Goal: Task Accomplishment & Management: Manage account settings

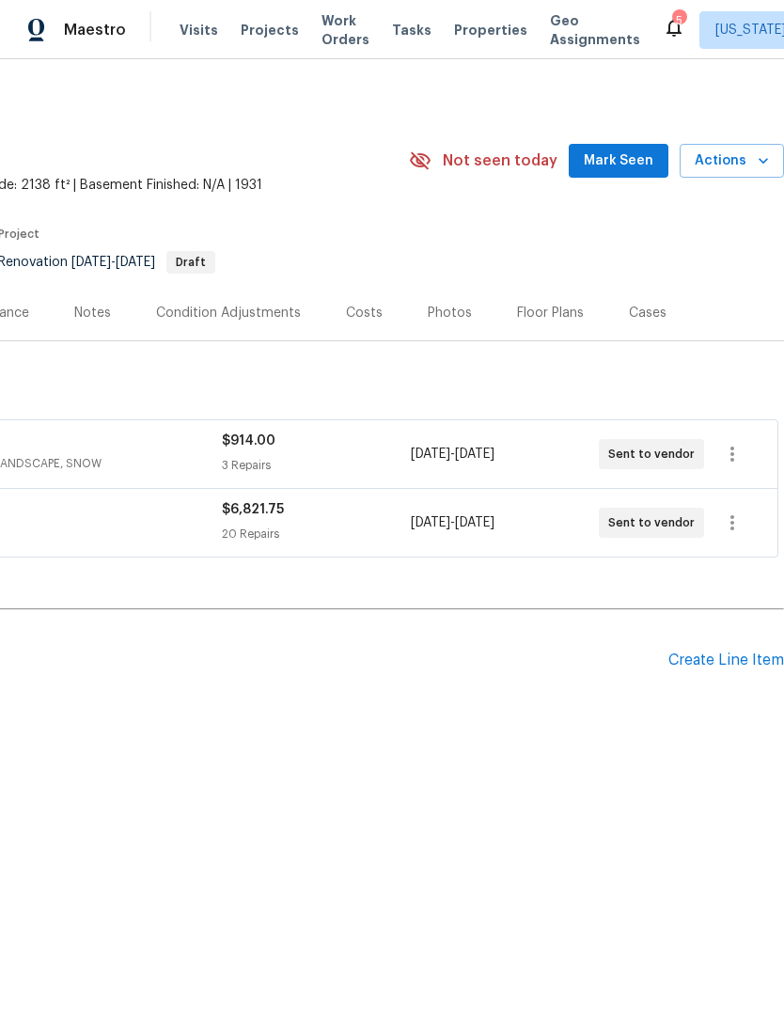
scroll to position [0, 278]
click at [739, 519] on icon "button" at bounding box center [732, 522] width 23 height 23
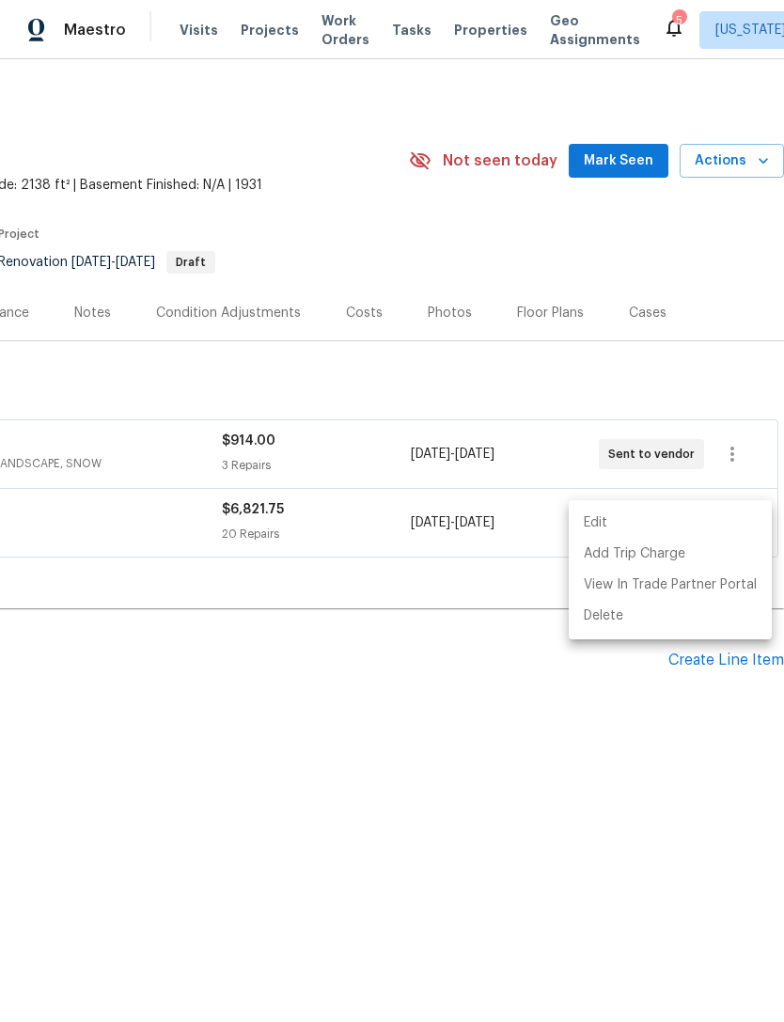
click at [715, 516] on li "Edit" at bounding box center [670, 523] width 203 height 31
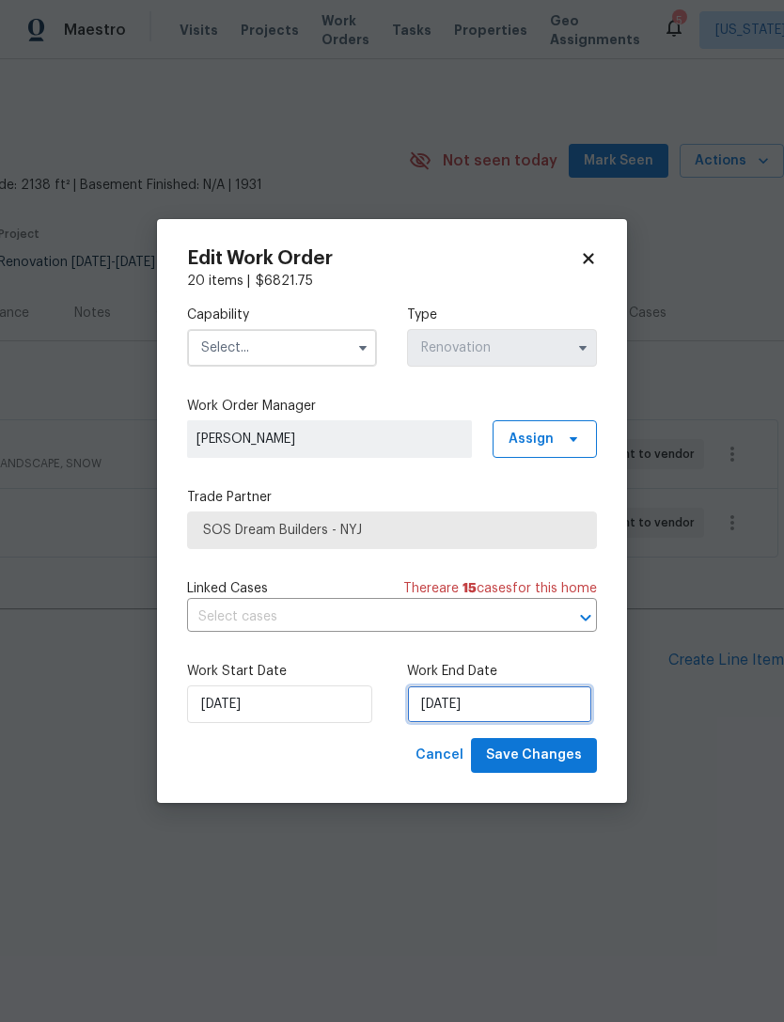
click at [460, 697] on input "[DATE]" at bounding box center [499, 704] width 185 height 38
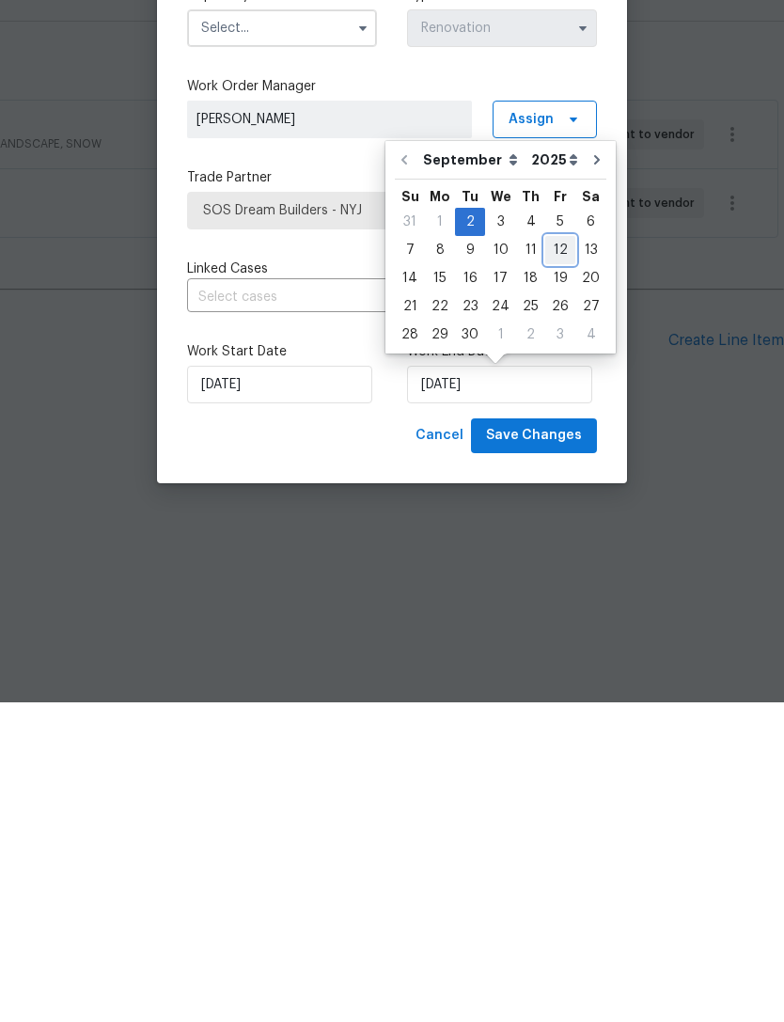
click at [556, 556] on div "12" at bounding box center [560, 569] width 30 height 26
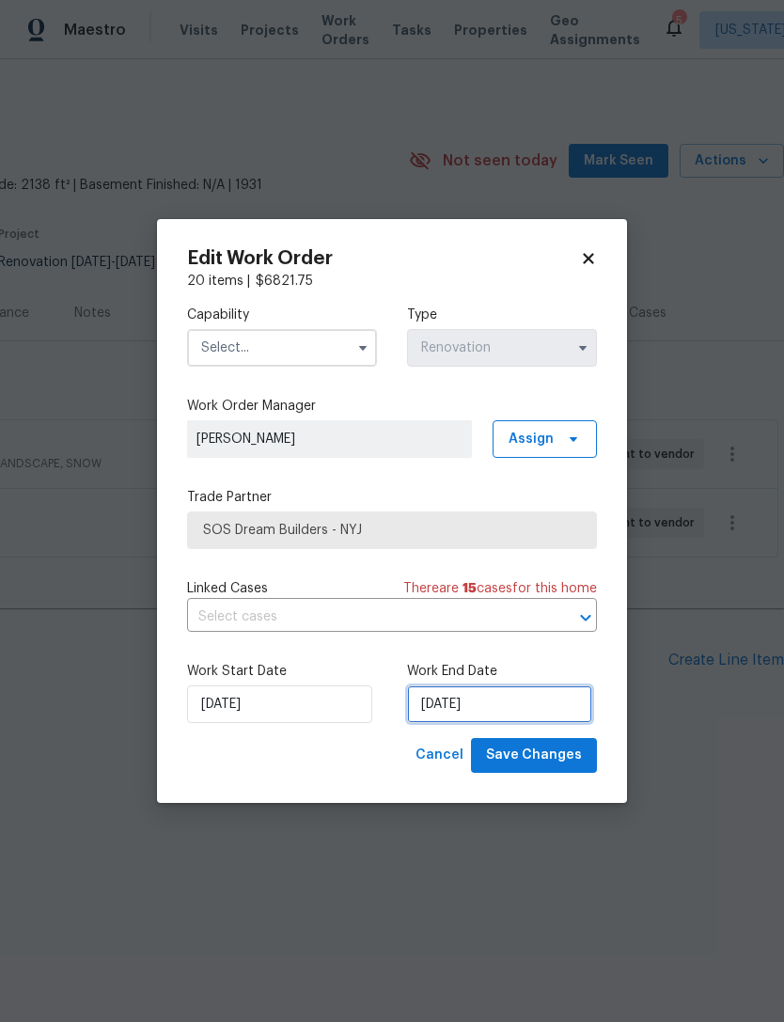
click at [450, 701] on input "[DATE]" at bounding box center [499, 704] width 185 height 38
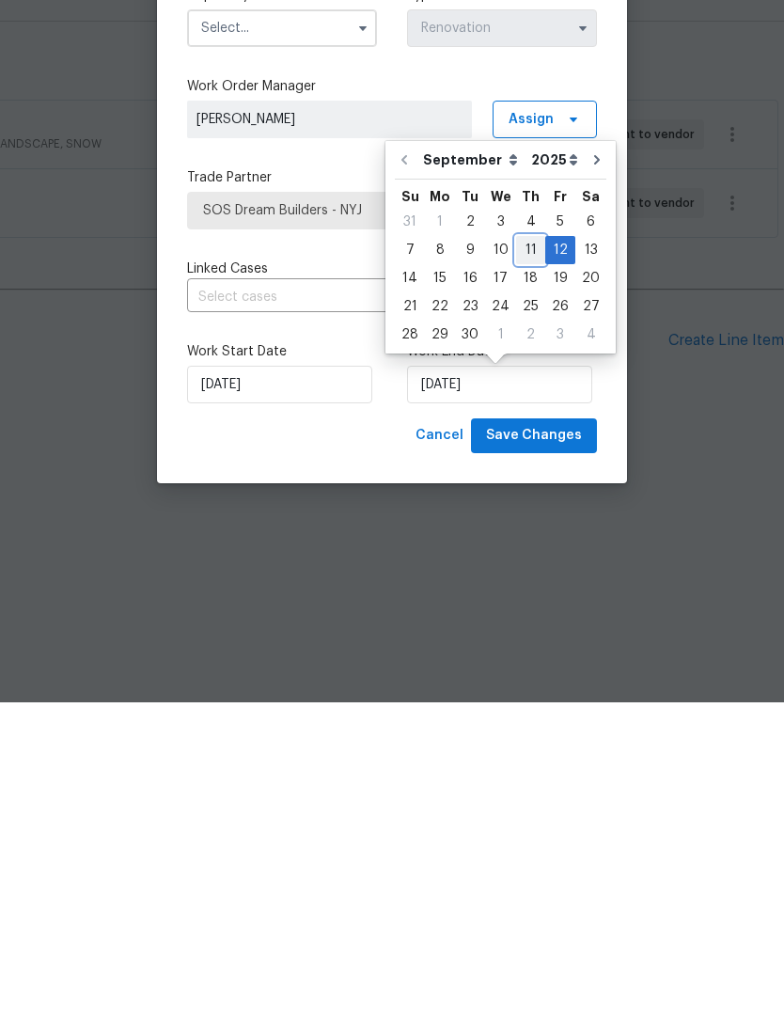
click at [524, 556] on div "11" at bounding box center [530, 569] width 29 height 26
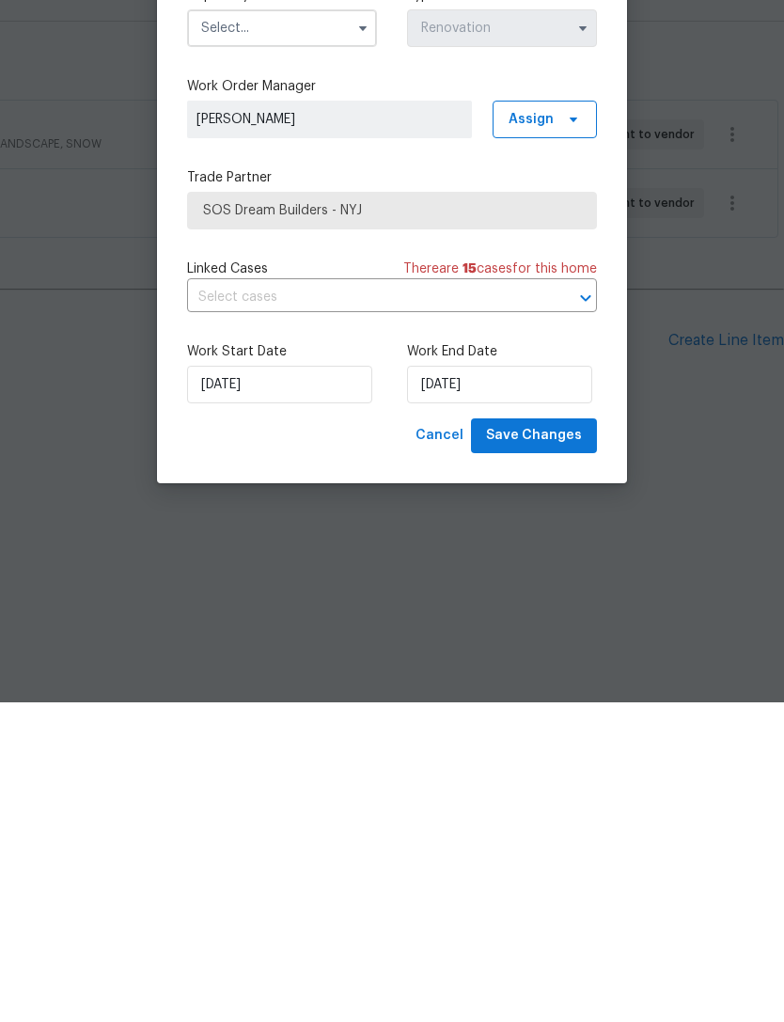
type input "[DATE]"
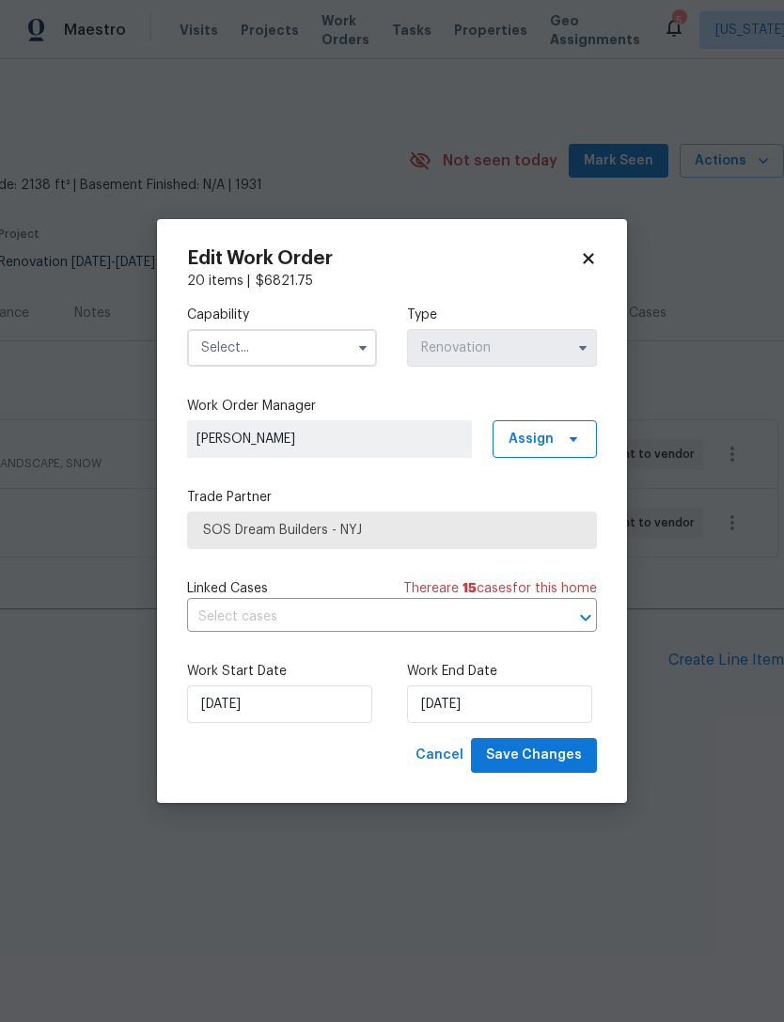
click at [334, 337] on input "text" at bounding box center [282, 348] width 190 height 38
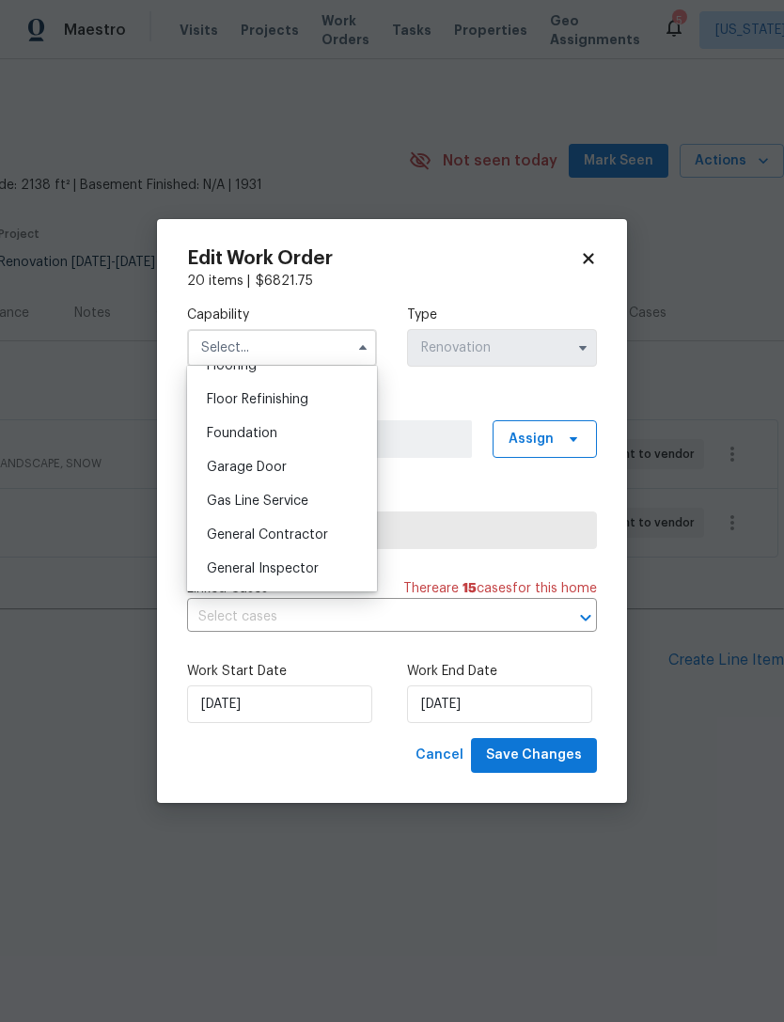
scroll to position [753, 0]
click at [301, 541] on div "General Contractor" at bounding box center [282, 533] width 180 height 34
type input "General Contractor"
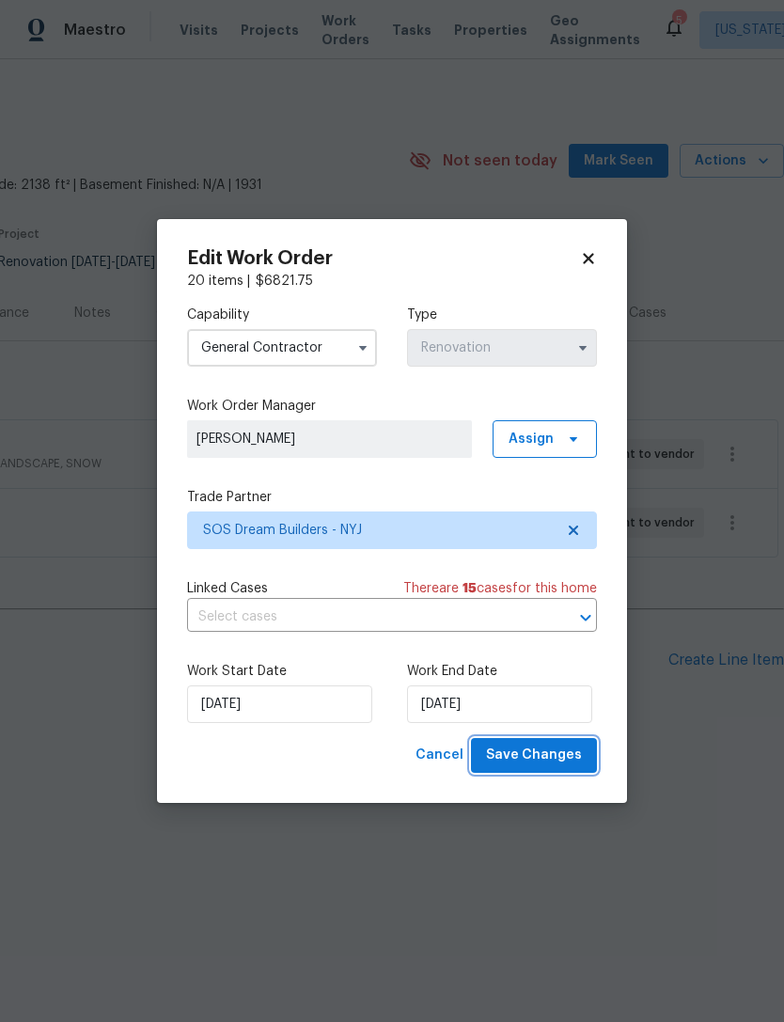
click at [572, 765] on span "Save Changes" at bounding box center [534, 756] width 96 height 24
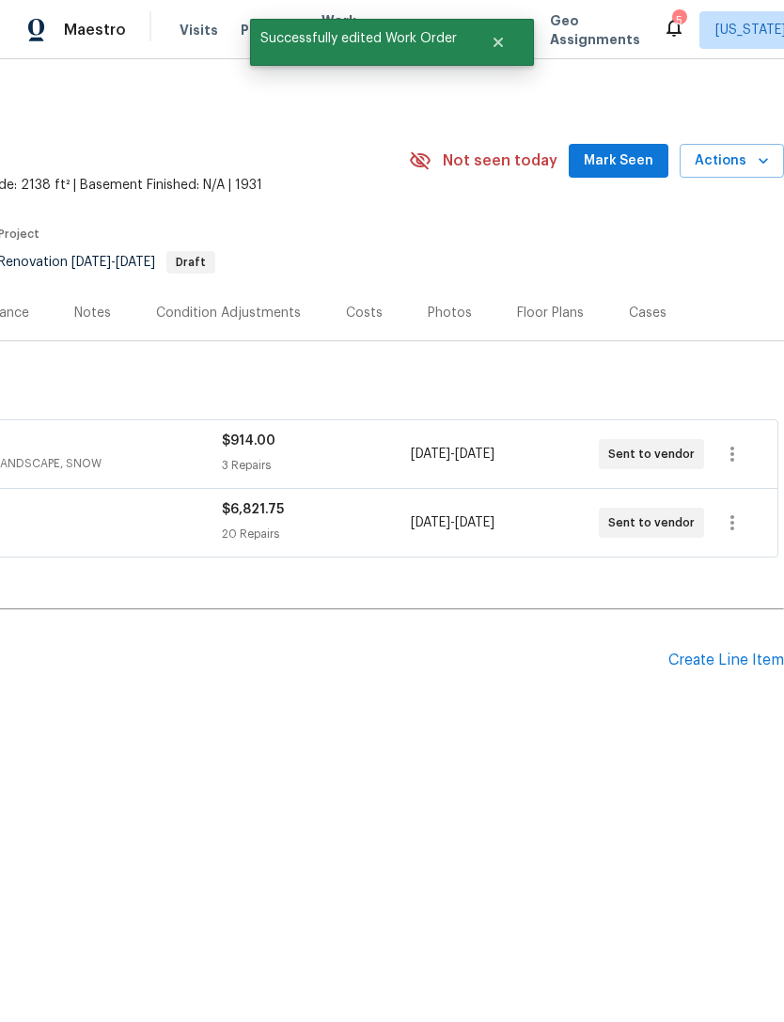
scroll to position [0, 278]
click at [738, 452] on icon "button" at bounding box center [732, 454] width 23 height 23
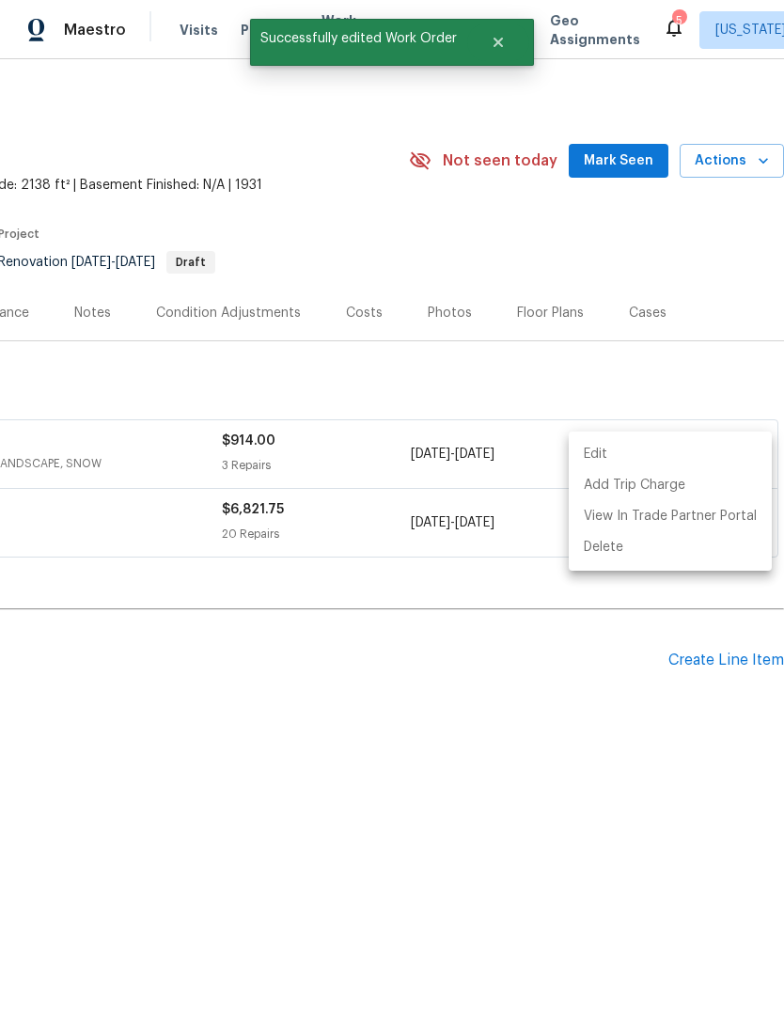
click at [705, 464] on li "Edit" at bounding box center [670, 454] width 203 height 31
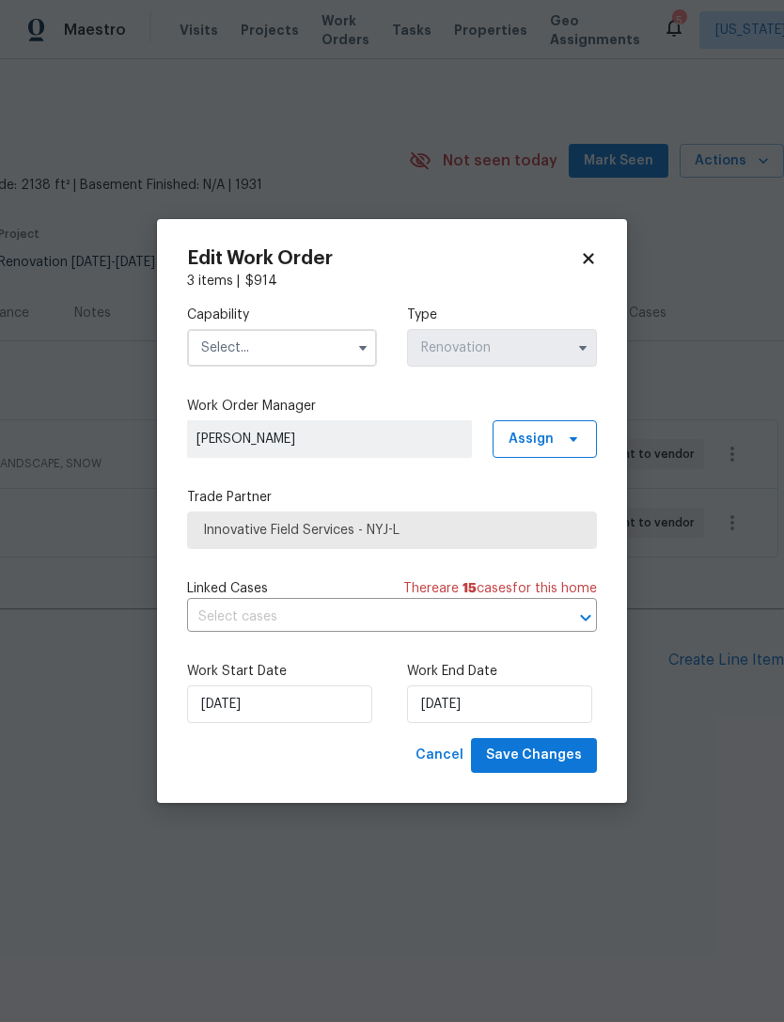
click at [336, 350] on input "text" at bounding box center [282, 348] width 190 height 38
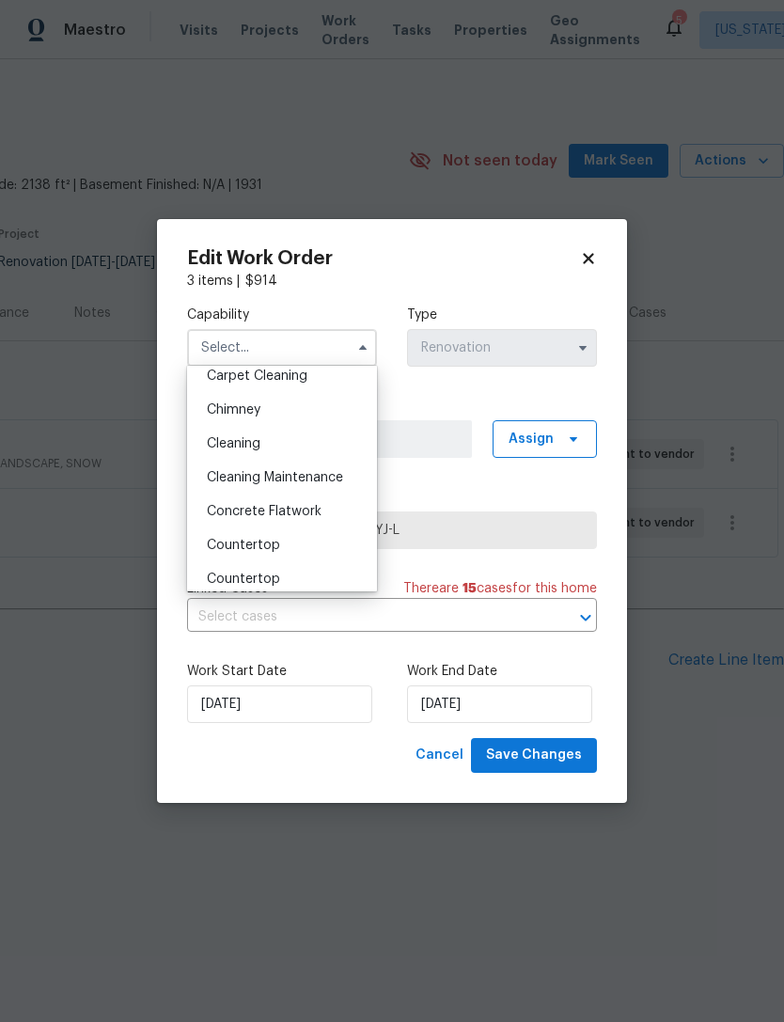
scroll to position [213, 0]
click at [334, 439] on div "Cleaning" at bounding box center [282, 445] width 180 height 34
type input "Cleaning"
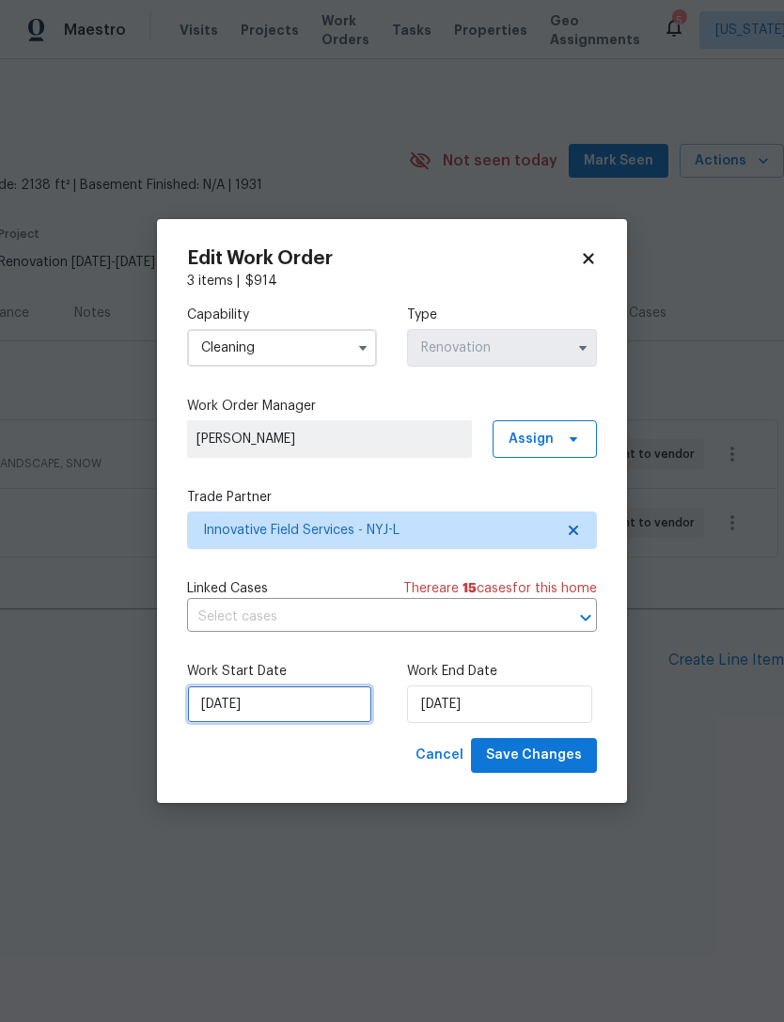
click at [227, 708] on input "[DATE]" at bounding box center [279, 704] width 185 height 38
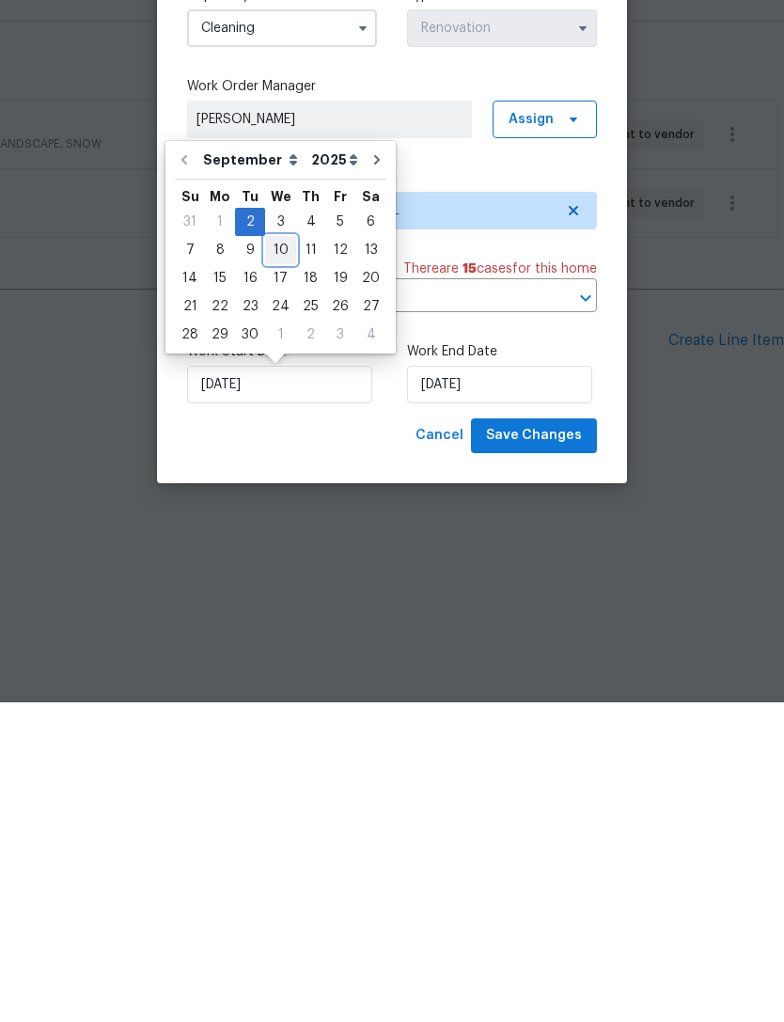
click at [283, 556] on div "10" at bounding box center [280, 569] width 31 height 26
type input "[DATE]"
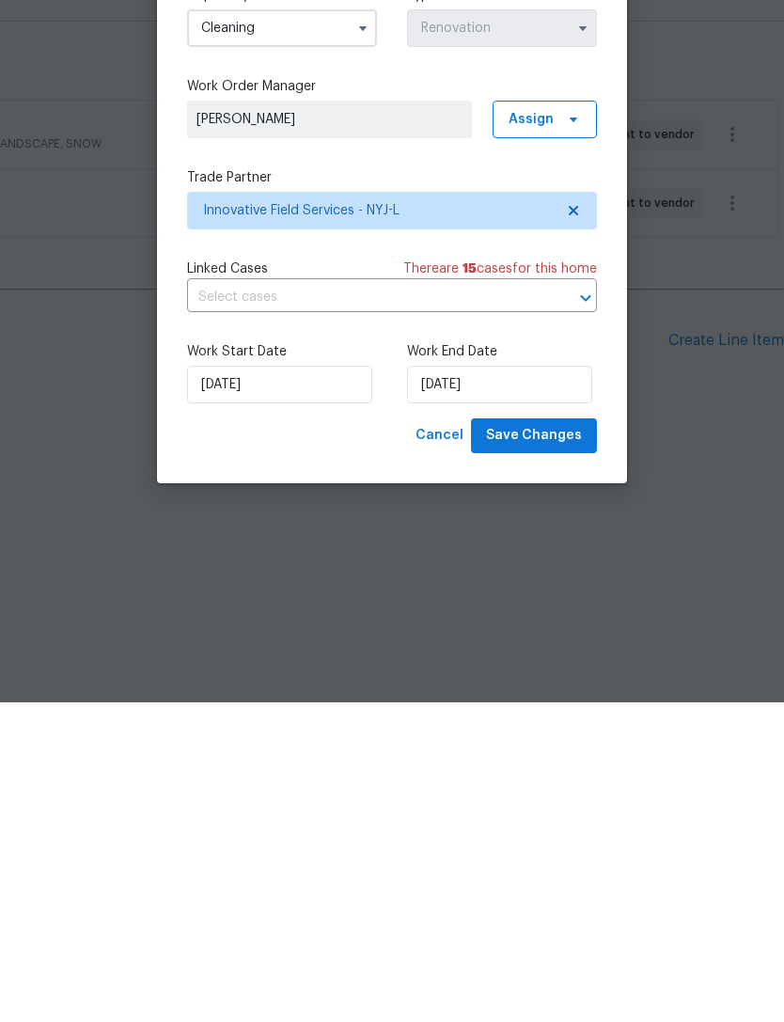
type input "[DATE]"
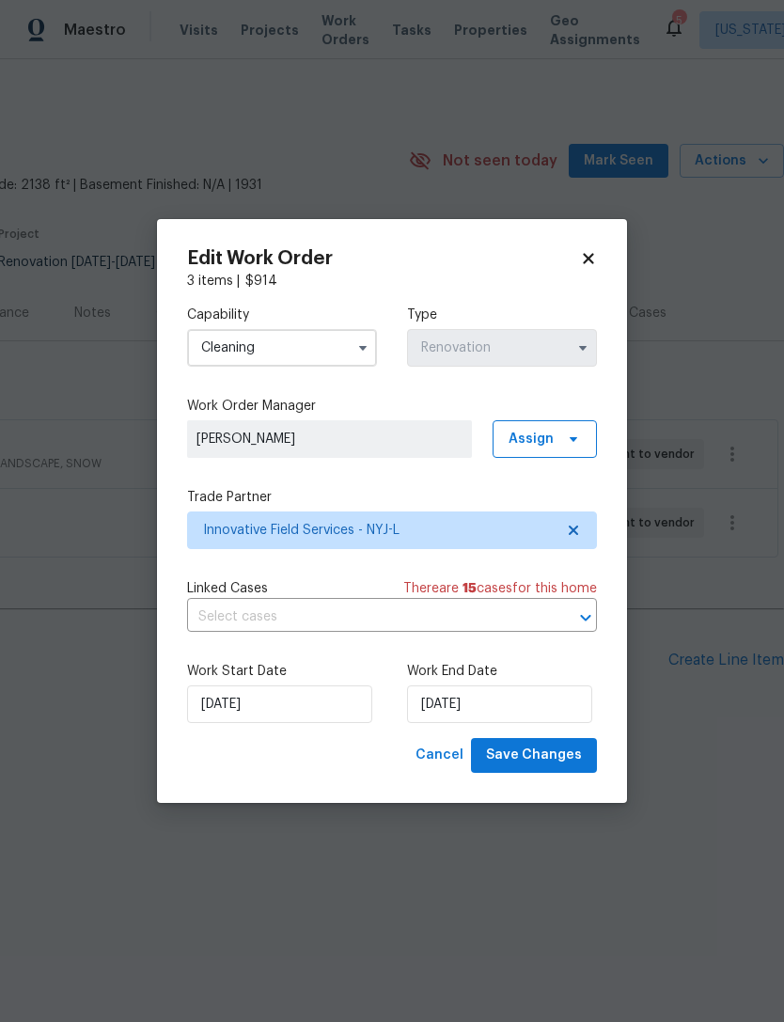
click at [326, 338] on input "Cleaning" at bounding box center [282, 348] width 190 height 38
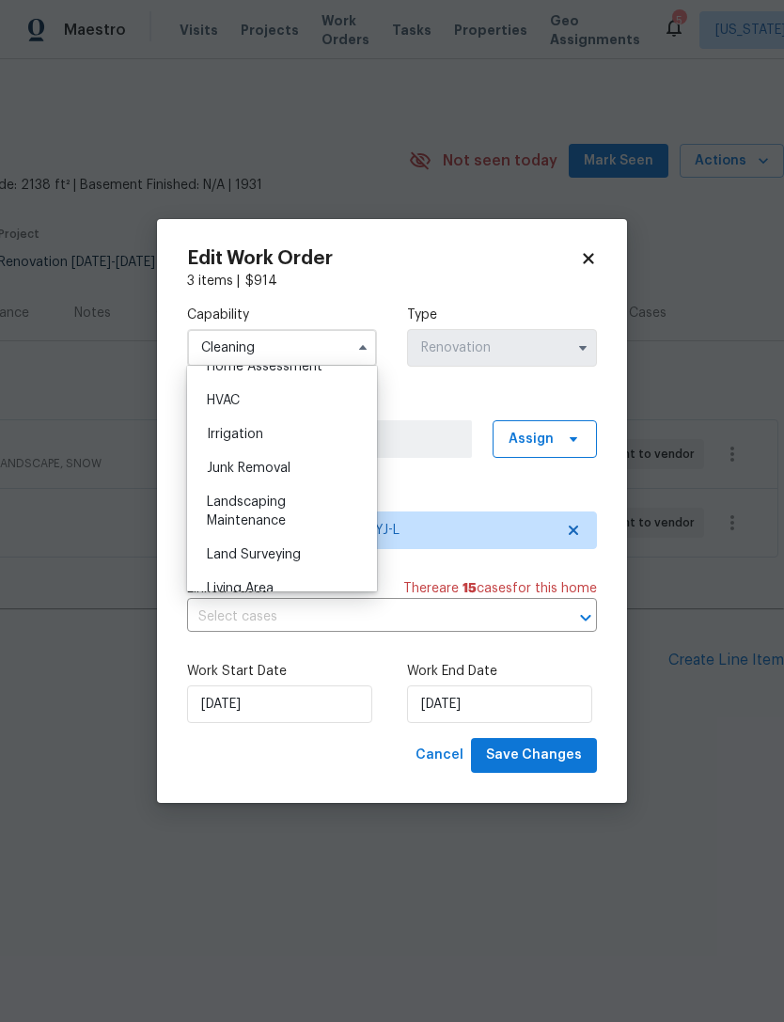
scroll to position [1127, 0]
click at [313, 506] on div "Landscaping Maintenance" at bounding box center [282, 506] width 180 height 53
type input "Landscaping Maintenance"
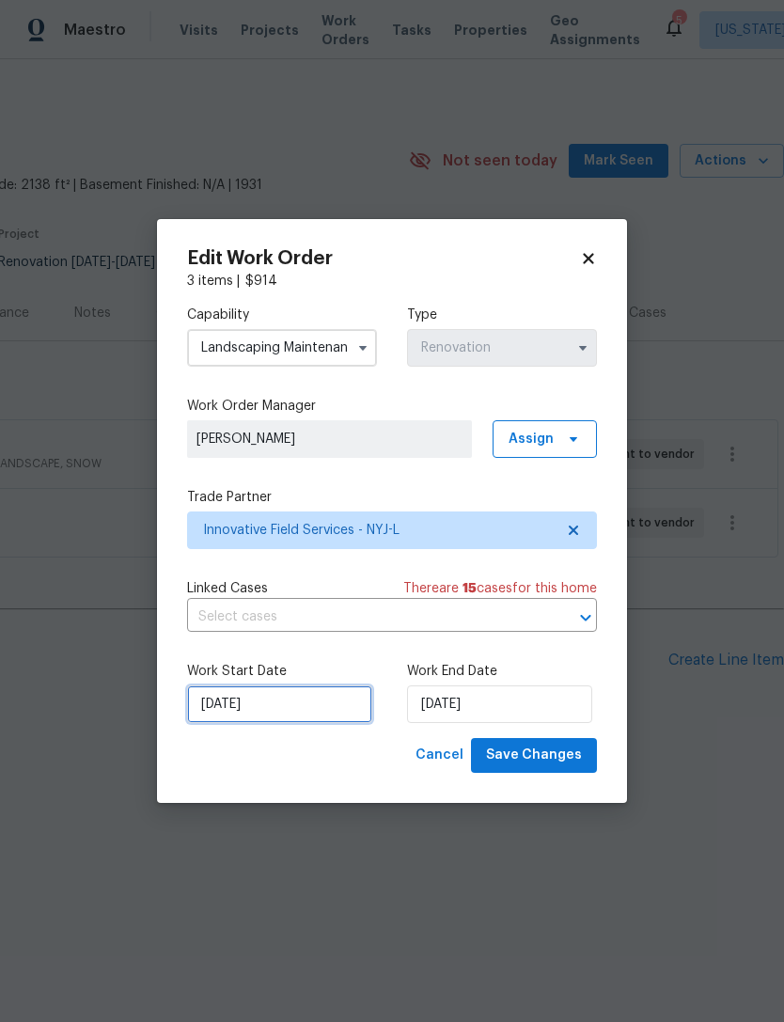
click at [243, 701] on input "[DATE]" at bounding box center [279, 704] width 185 height 38
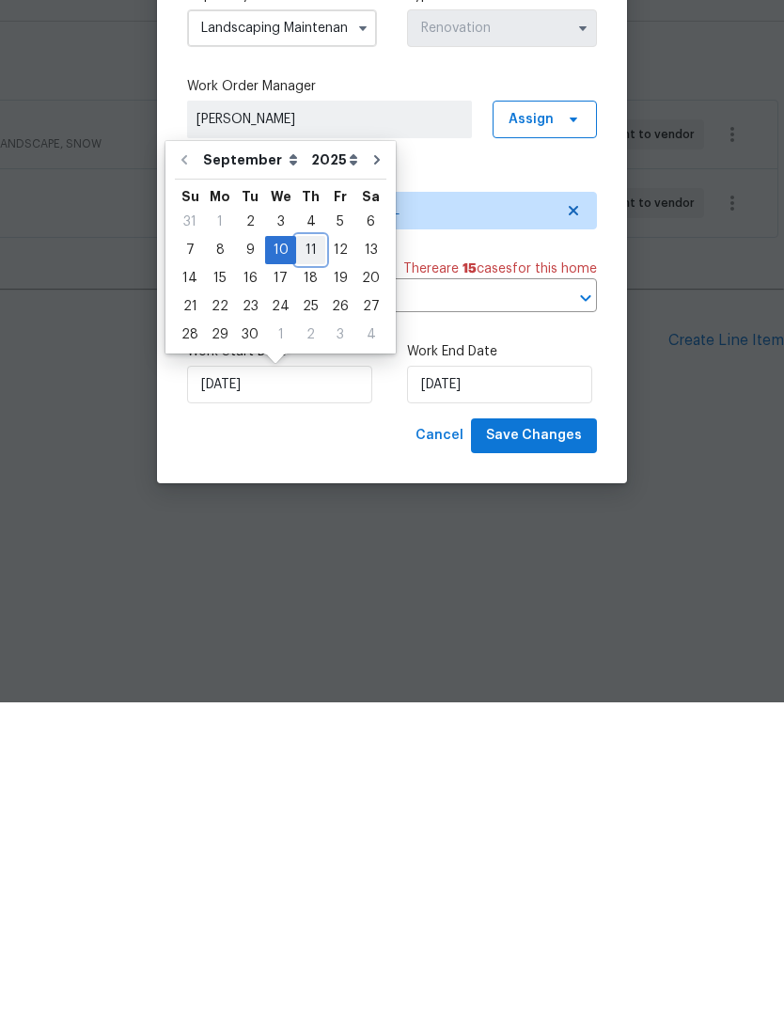
click at [315, 556] on div "11" at bounding box center [310, 569] width 29 height 26
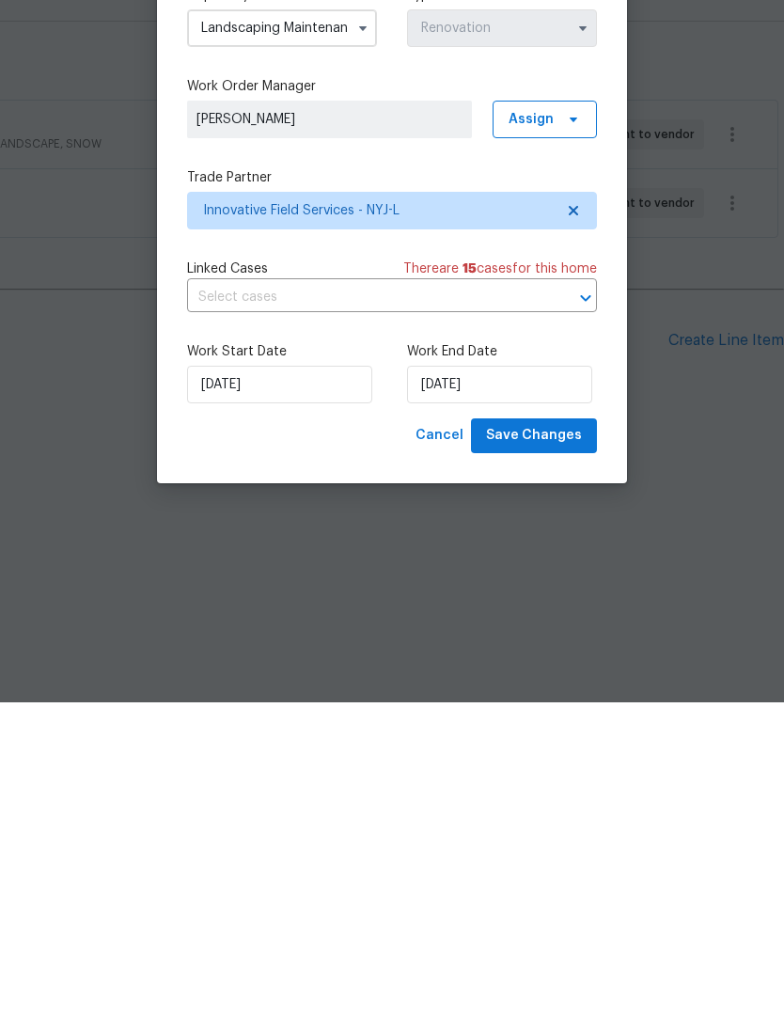
type input "[DATE]"
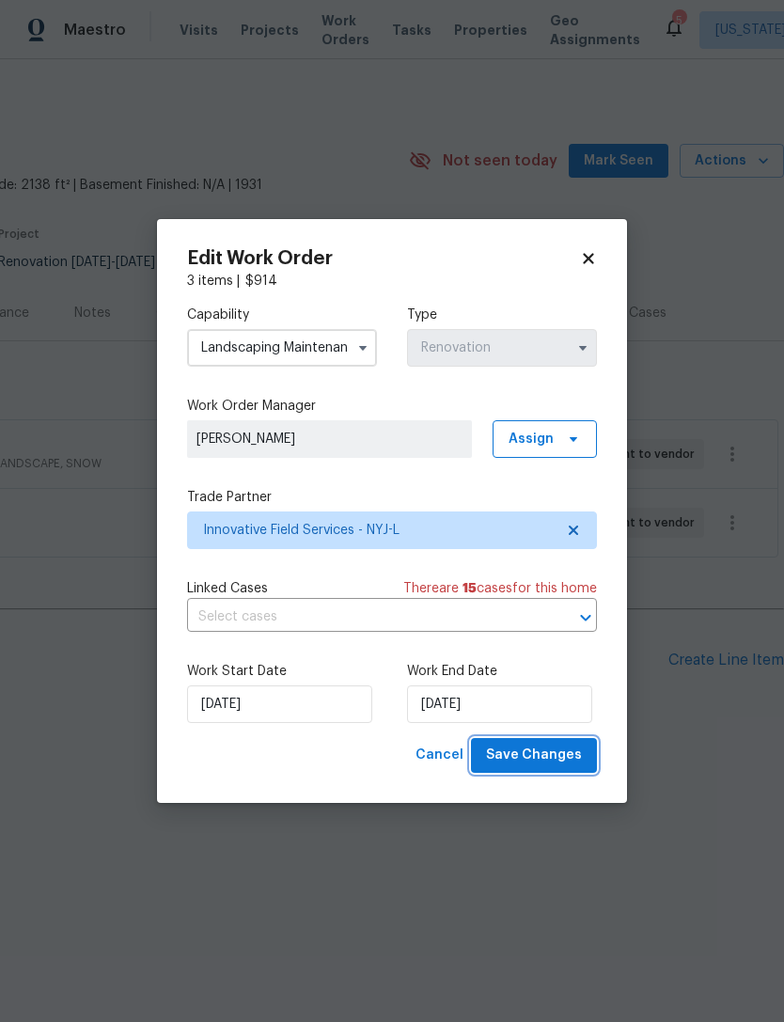
click at [549, 751] on span "Save Changes" at bounding box center [534, 756] width 96 height 24
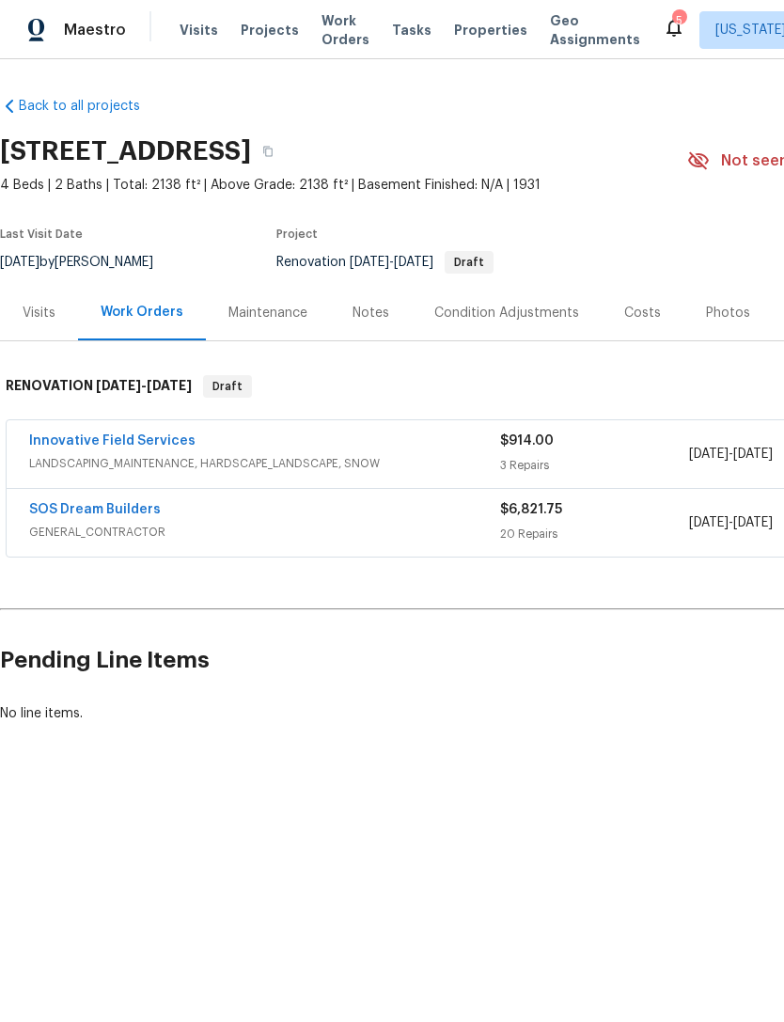
scroll to position [0, 0]
click at [51, 314] on div "Visits" at bounding box center [39, 313] width 33 height 19
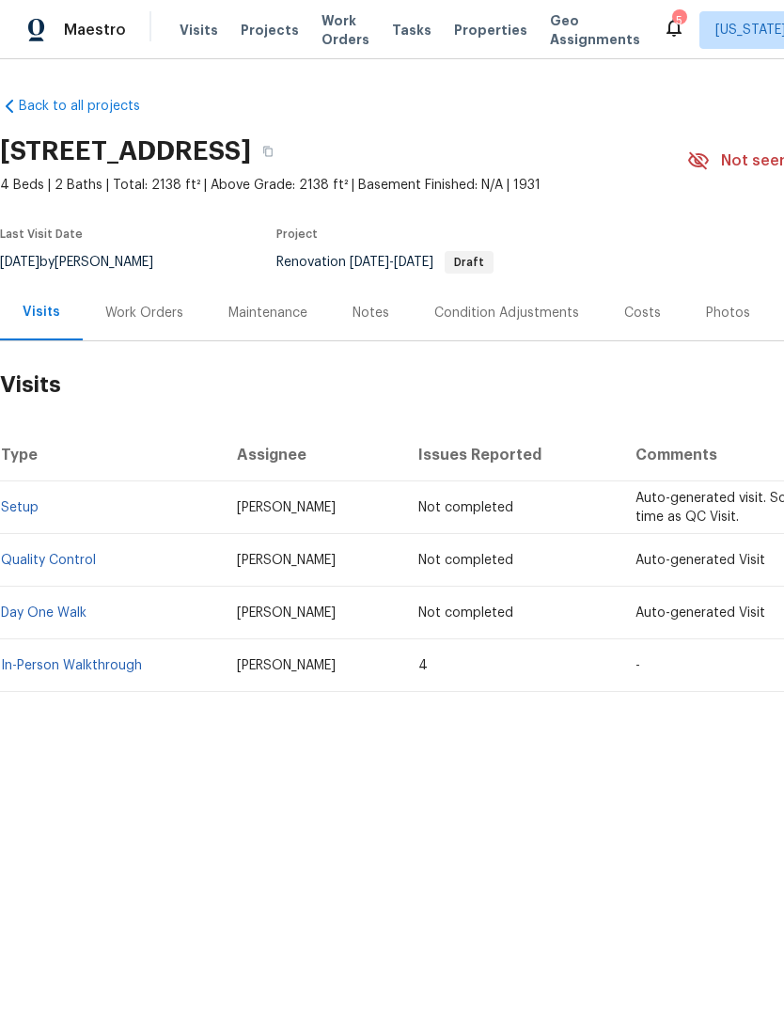
click at [128, 660] on link "In-Person Walkthrough" at bounding box center [71, 665] width 141 height 13
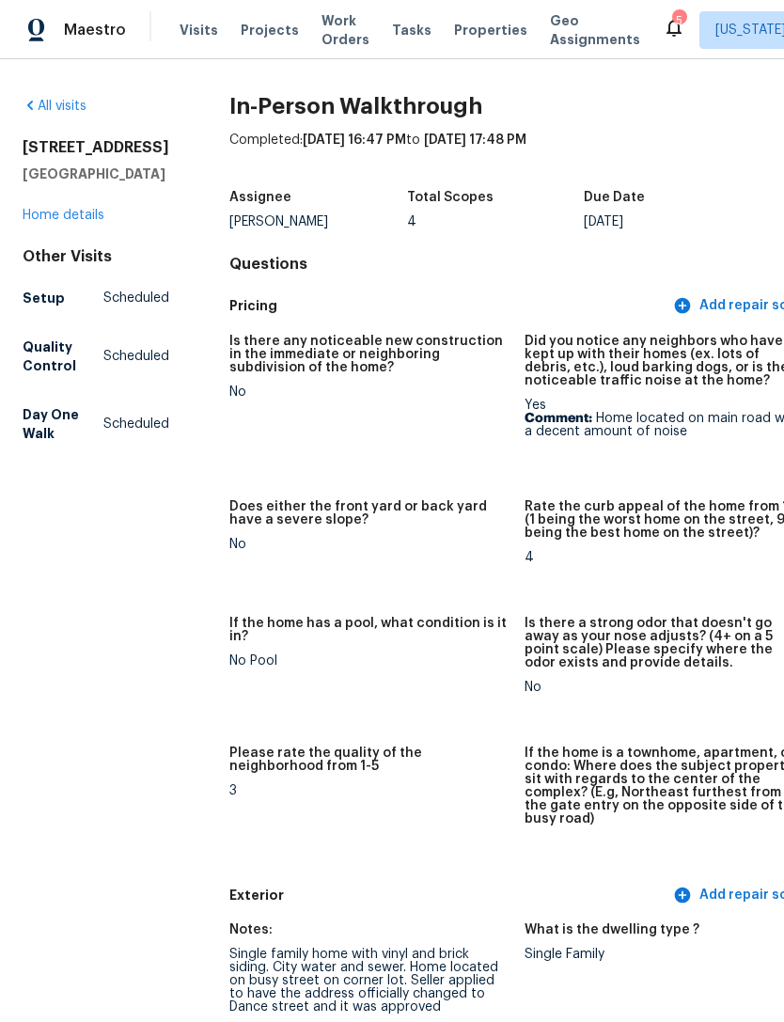
click at [94, 270] on div "All visits 85 Dance Boulevard Dumont, NJ 07628 Home details Other Visits Setup …" at bounding box center [96, 273] width 147 height 353
